Goal: Information Seeking & Learning: Learn about a topic

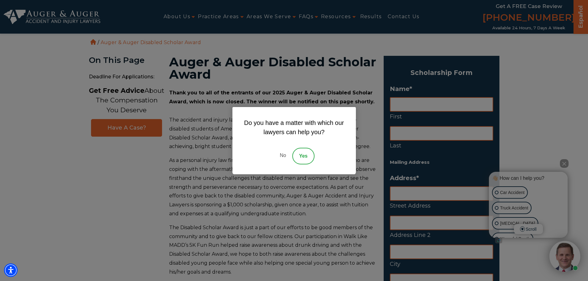
click at [285, 155] on link "No" at bounding box center [282, 156] width 19 height 17
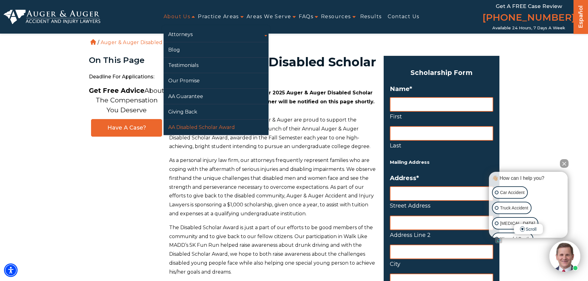
click at [198, 128] on link "AA Disabled Scholar Award" at bounding box center [215, 127] width 105 height 15
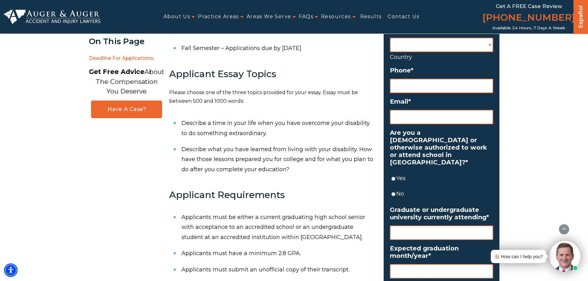
scroll to position [278, 0]
